Goal: Task Accomplishment & Management: Complete application form

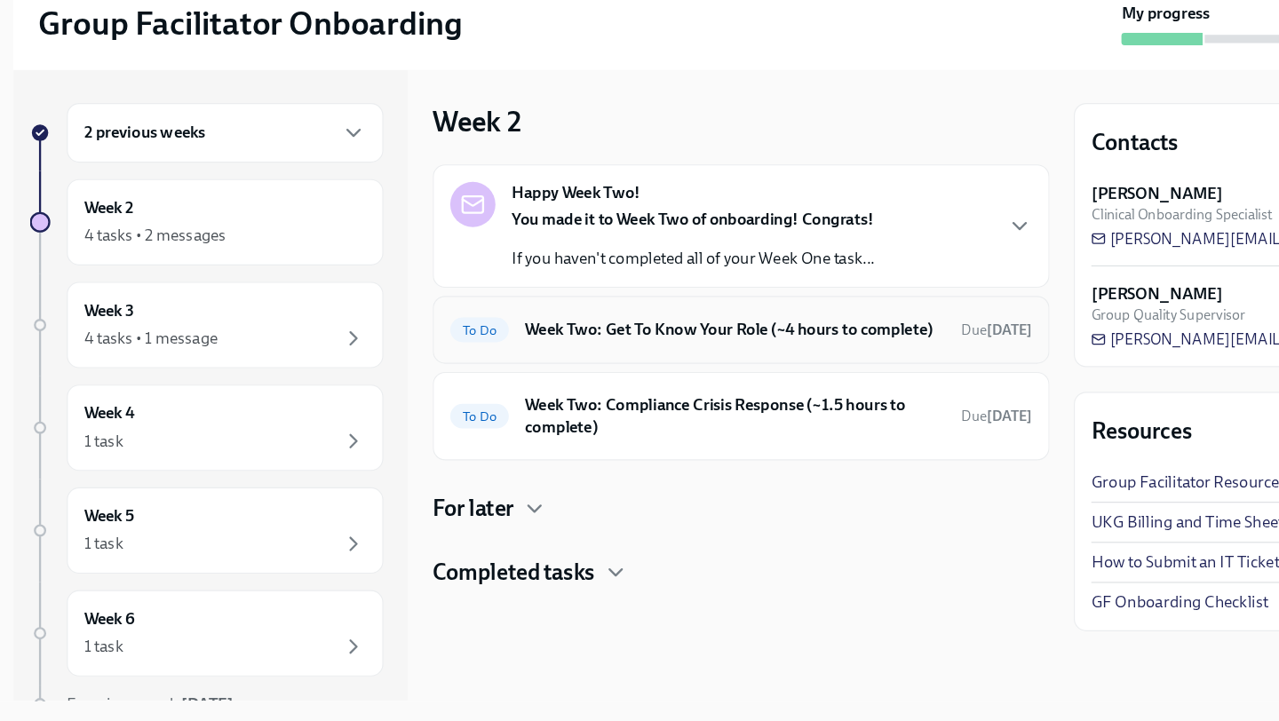
click at [548, 374] on h6 "Week Two: Get To Know Your Role (~4 hours to complete)" at bounding box center [652, 383] width 362 height 20
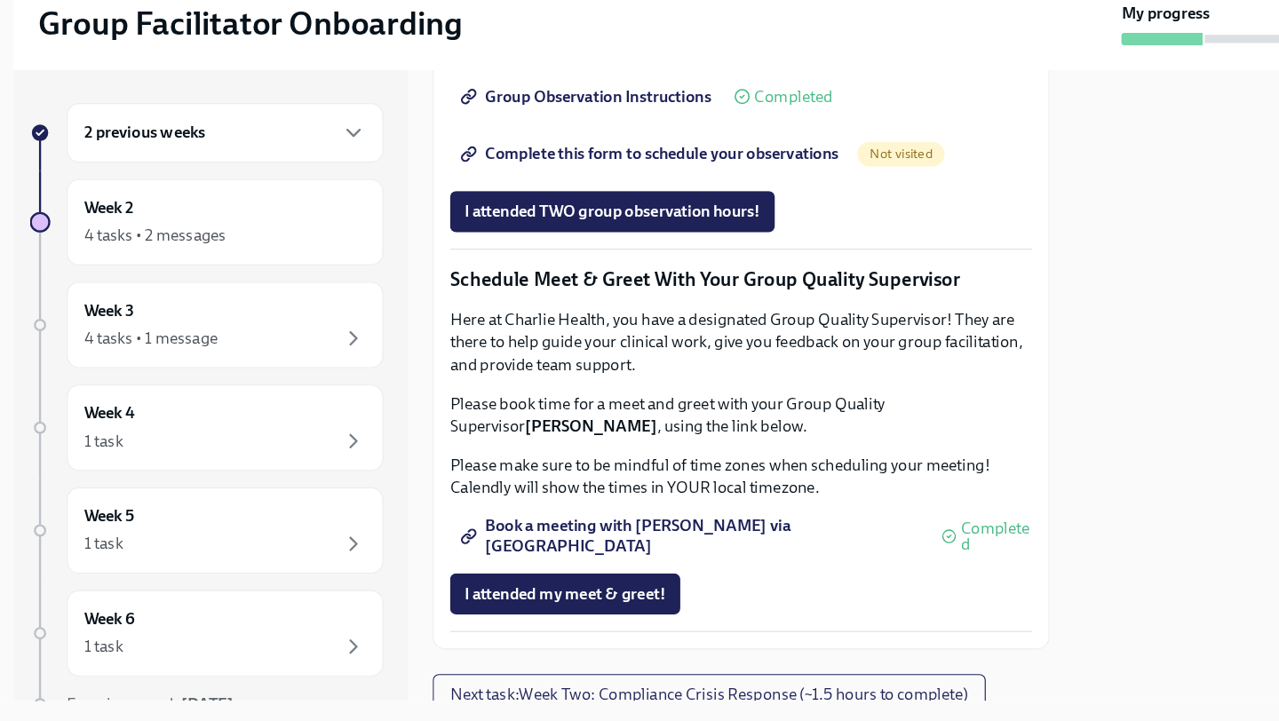
scroll to position [1290, 0]
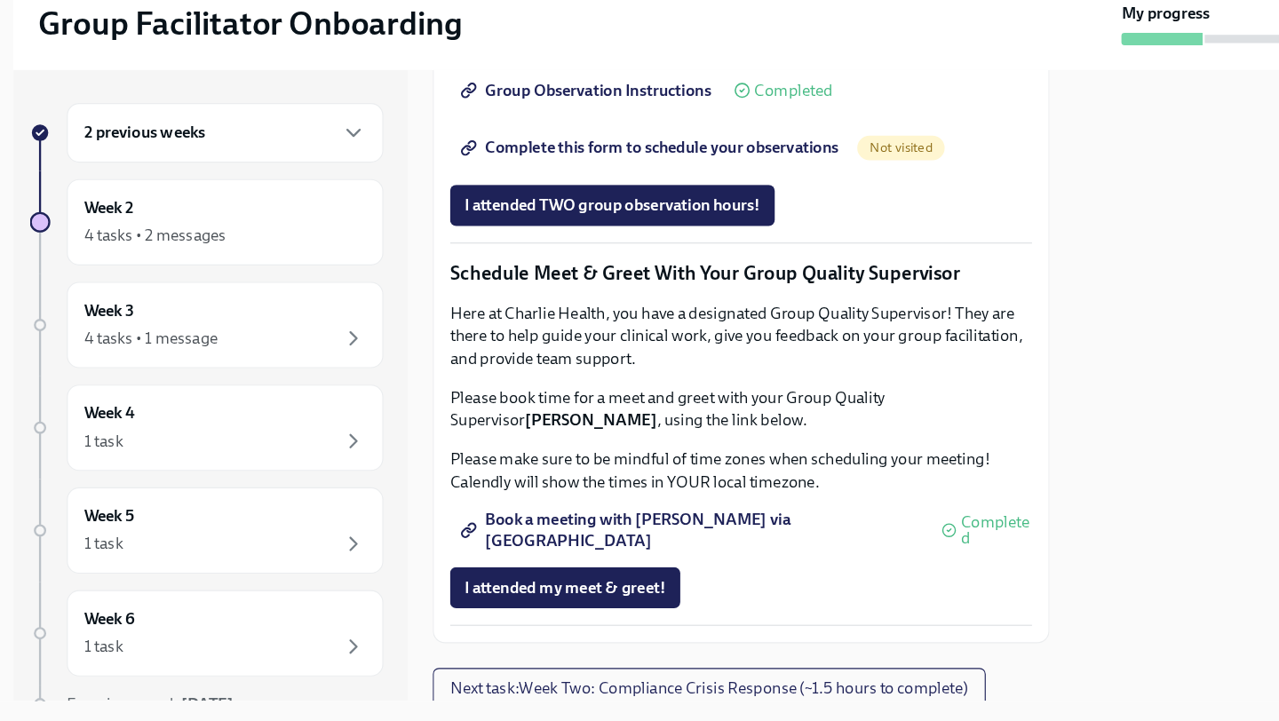
click at [536, 234] on span "Complete this form to schedule your observations" at bounding box center [579, 226] width 323 height 18
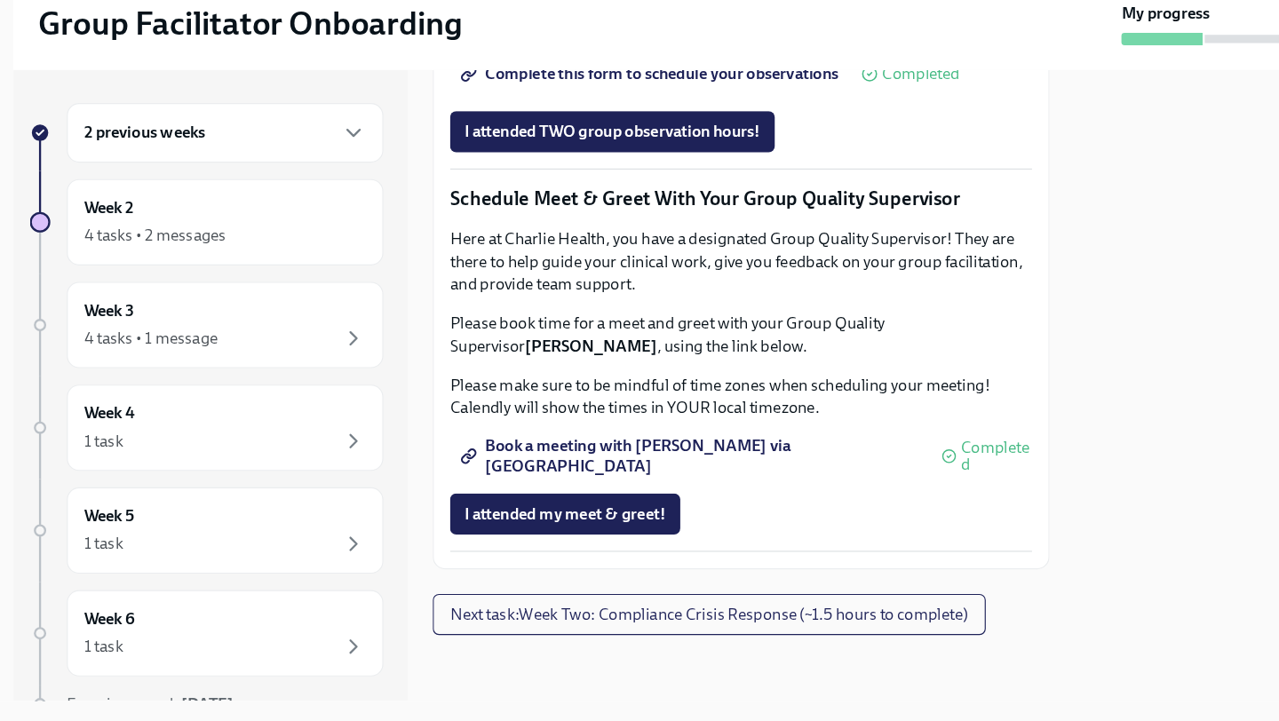
scroll to position [1453, 0]
click at [602, 170] on span "Complete this form to schedule your observations" at bounding box center [579, 162] width 323 height 18
click at [628, 631] on span "Next task : Week Two: Compliance Crisis Response (~1.5 hours to complete)" at bounding box center [630, 629] width 448 height 18
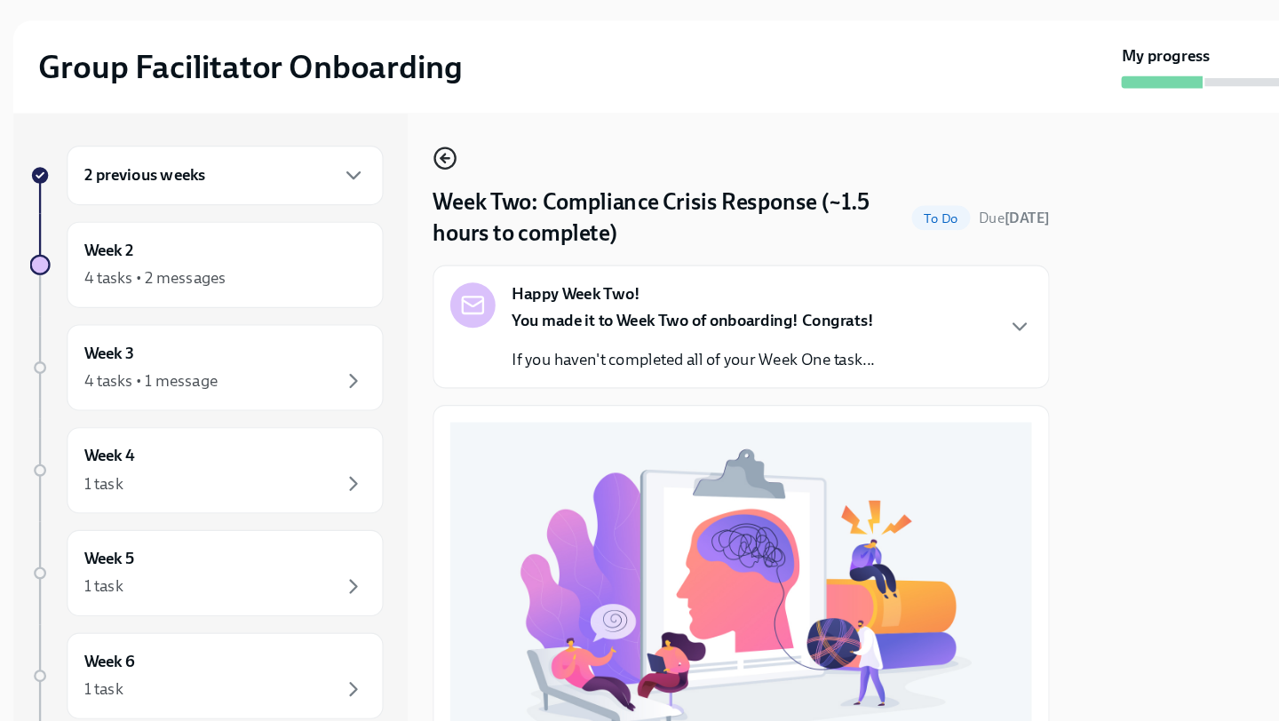
click at [405, 197] on icon "button" at bounding box center [401, 197] width 7 height 0
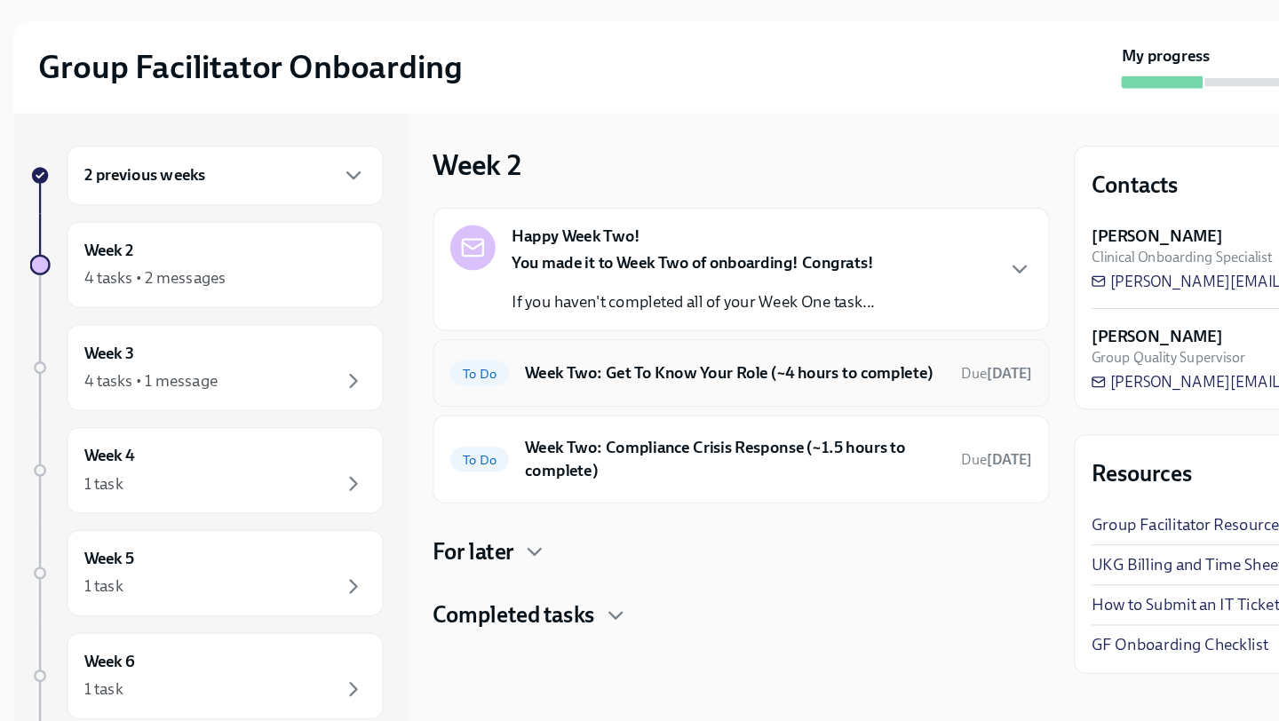
click at [532, 392] on h6 "Week Two: Get To Know Your Role (~4 hours to complete)" at bounding box center [652, 383] width 362 height 20
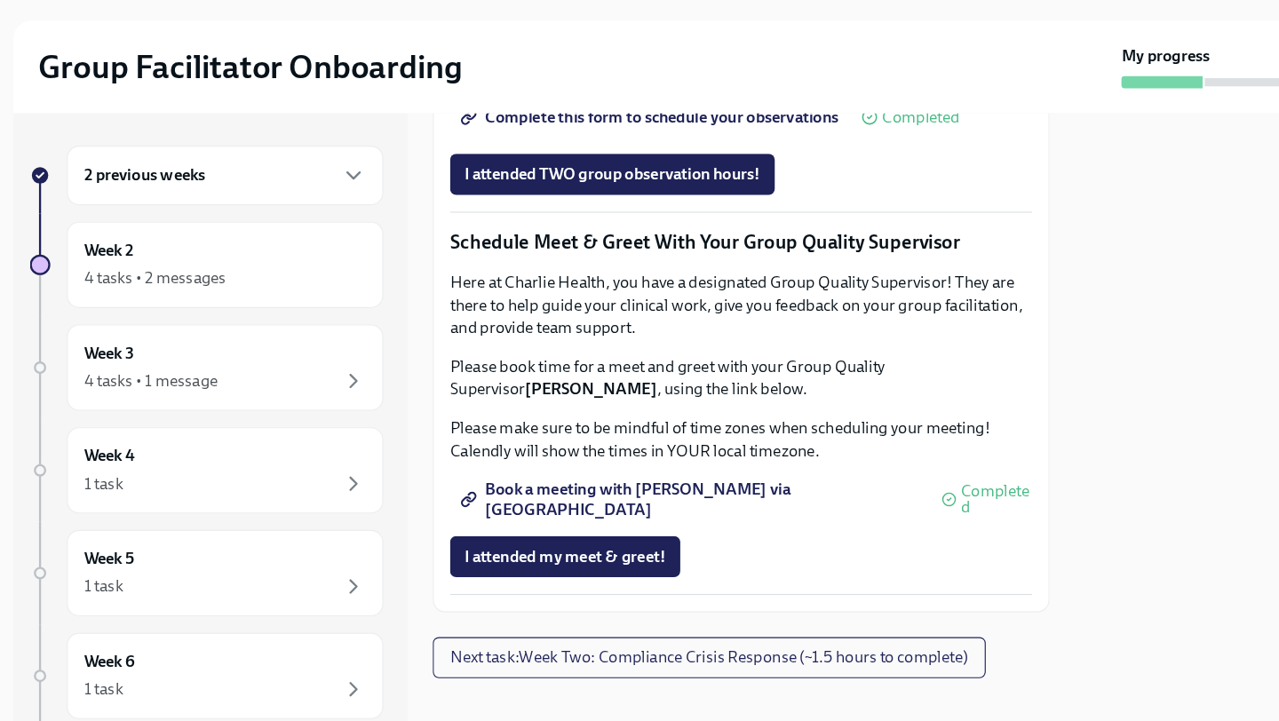
scroll to position [1399, 0]
click at [542, 170] on span "Complete this form to schedule your observations" at bounding box center [579, 162] width 323 height 18
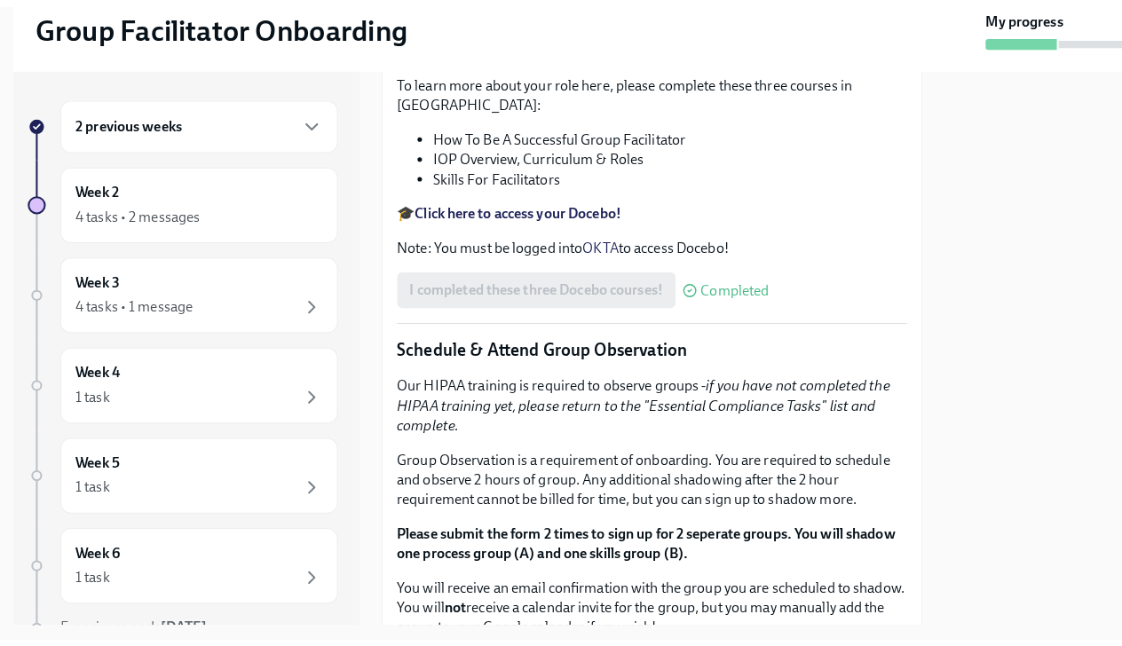
scroll to position [677, 0]
